Goal: Transaction & Acquisition: Purchase product/service

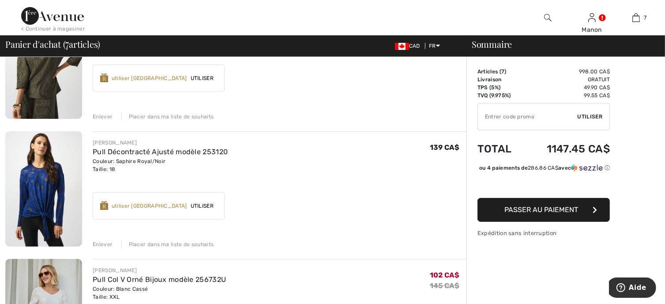
scroll to position [88, 0]
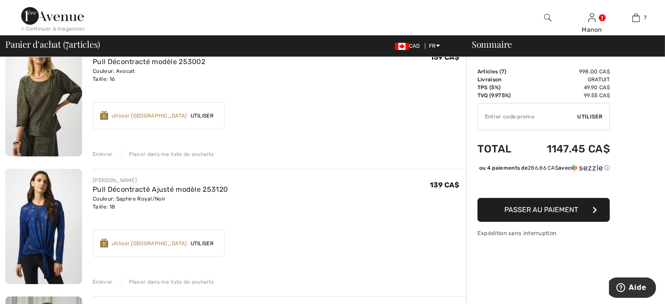
click at [51, 230] on img at bounding box center [43, 226] width 77 height 115
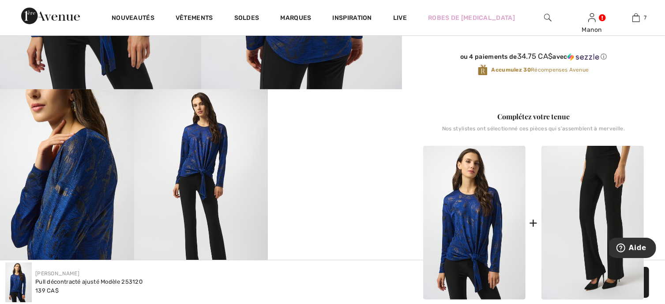
scroll to position [309, 0]
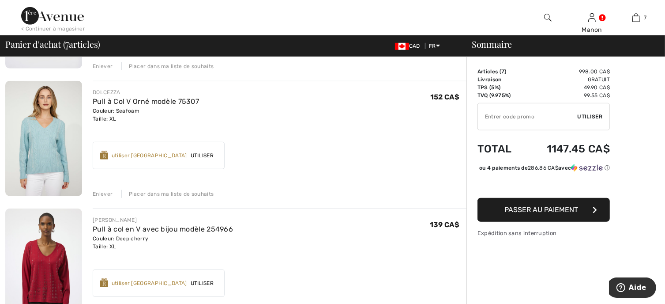
scroll to position [618, 0]
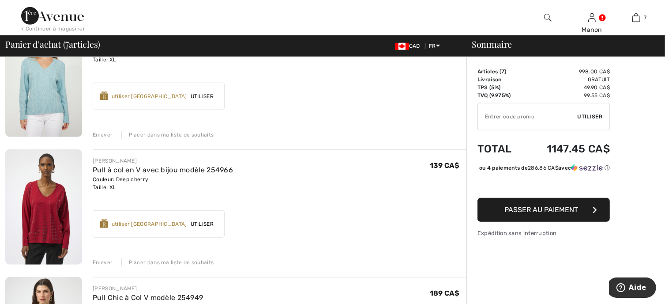
click at [44, 221] on img at bounding box center [43, 206] width 77 height 115
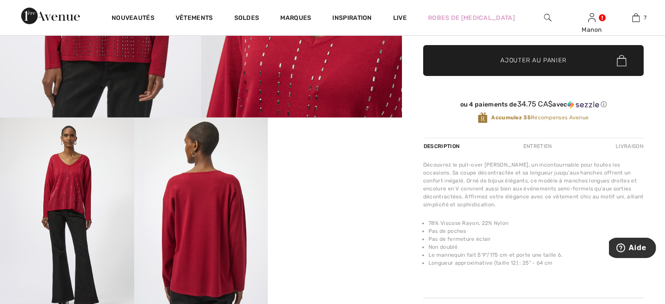
scroll to position [265, 0]
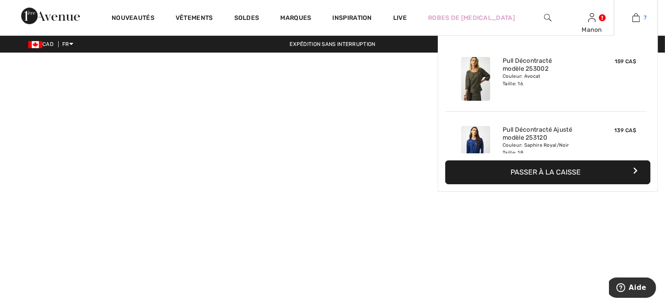
click at [625, 21] on link "7" at bounding box center [635, 17] width 43 height 11
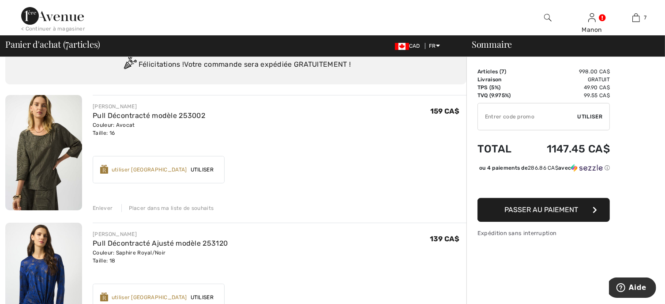
scroll to position [44, 0]
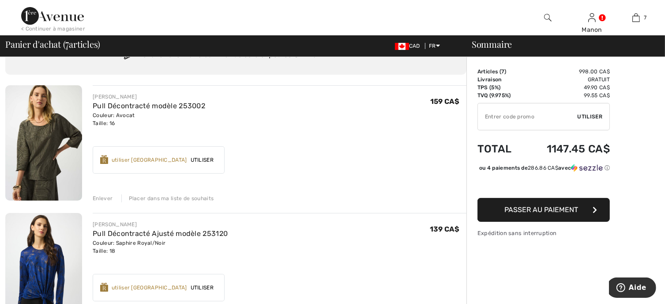
click at [43, 136] on img at bounding box center [43, 142] width 77 height 115
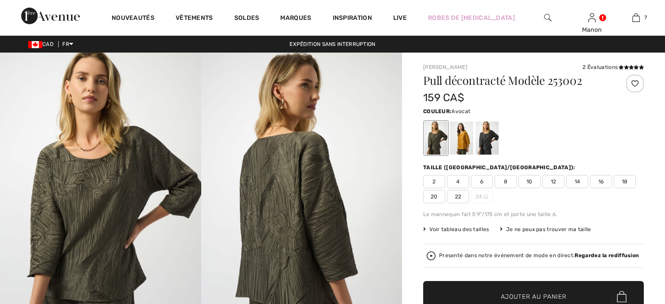
checkbox input "true"
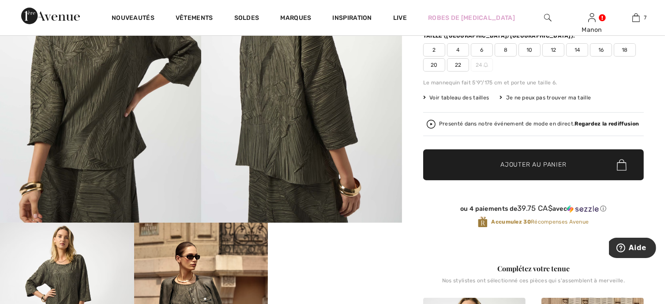
scroll to position [88, 0]
